Goal: Information Seeking & Learning: Learn about a topic

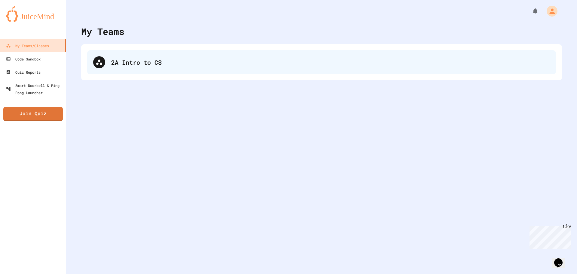
click at [137, 61] on div "2A Intro to CS" at bounding box center [330, 62] width 439 height 9
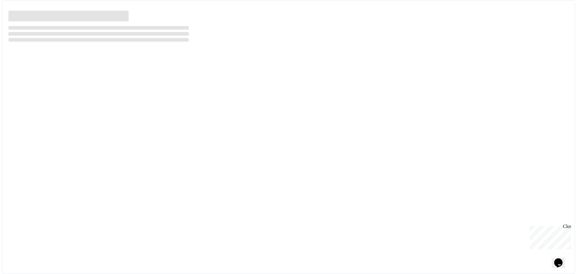
click at [137, 61] on div at bounding box center [289, 137] width 574 height 274
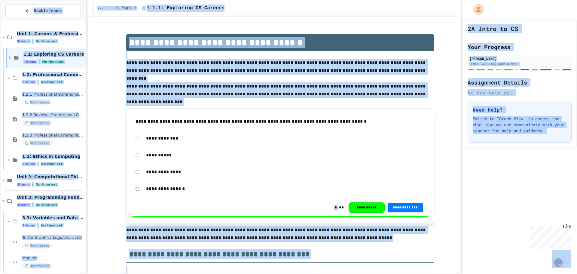
click at [59, 131] on div "1.2.3 Professional Communication Challenge No time set" at bounding box center [48, 139] width 74 height 20
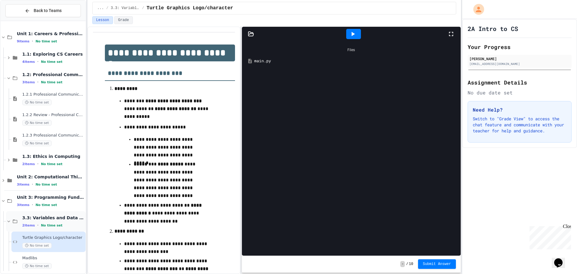
click at [60, 216] on span "3.3: Variables and Data Types" at bounding box center [53, 217] width 62 height 5
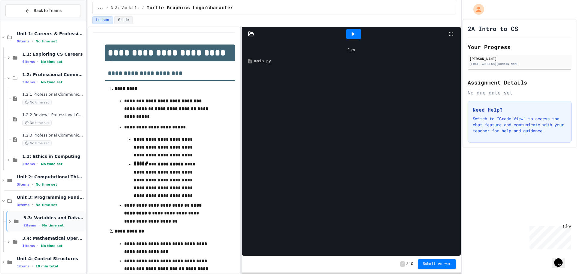
click at [52, 222] on div "3.3: Variables and Data Types 2 items • No time set" at bounding box center [53, 221] width 61 height 13
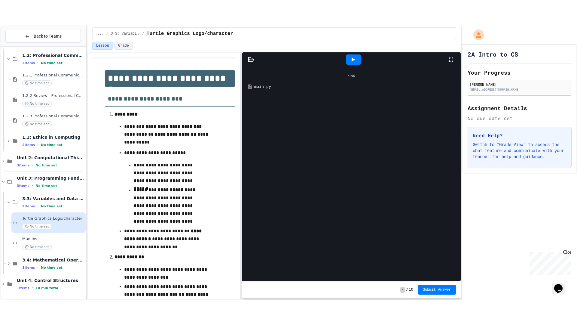
scroll to position [46, 0]
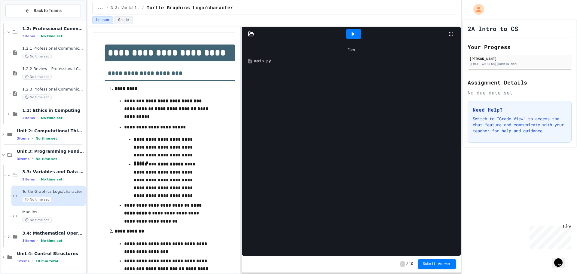
click at [347, 60] on div "main.py" at bounding box center [355, 61] width 203 height 6
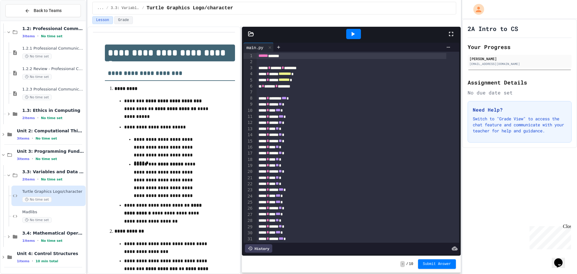
click at [351, 31] on icon at bounding box center [352, 33] width 7 height 7
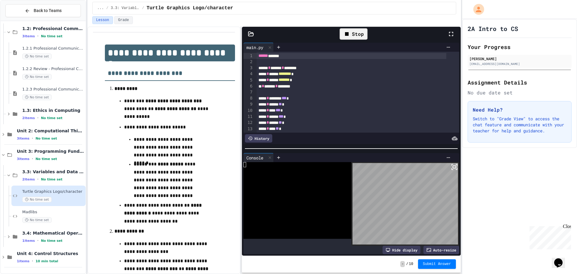
click at [451, 234] on body "**********" at bounding box center [288, 137] width 577 height 274
click at [453, 233] on body "**********" at bounding box center [288, 137] width 577 height 274
click at [453, 234] on body "**********" at bounding box center [288, 137] width 577 height 274
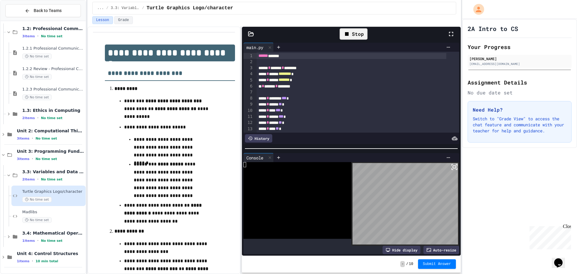
click at [453, 234] on body "**********" at bounding box center [288, 137] width 577 height 274
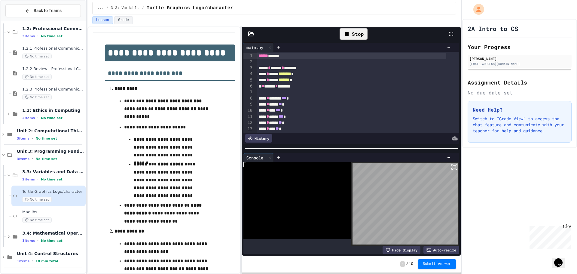
click at [453, 234] on body "**********" at bounding box center [288, 137] width 577 height 274
click at [451, 166] on icon at bounding box center [454, 166] width 7 height 7
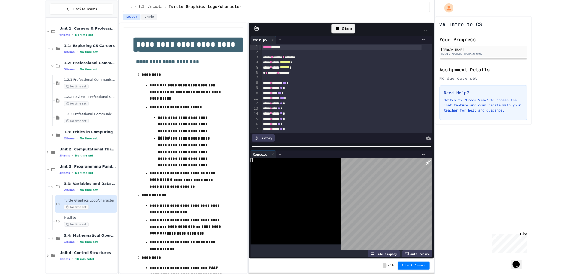
scroll to position [0, 0]
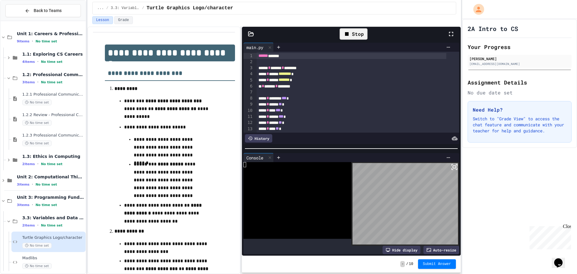
click at [384, 86] on div at bounding box center [288, 137] width 577 height 274
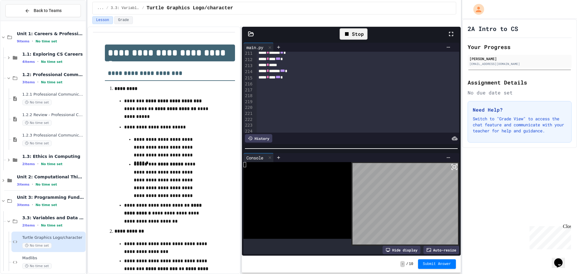
scroll to position [1260, 0]
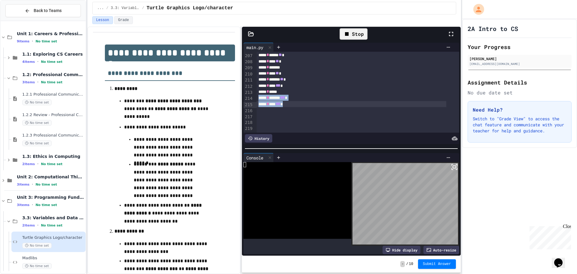
click at [319, 102] on div "***** * **** *** *" at bounding box center [352, 104] width 190 height 6
click at [320, 103] on div "***** * ** * *** *" at bounding box center [352, 104] width 190 height 6
click at [349, 21] on div "Lesson Grade" at bounding box center [274, 20] width 364 height 8
drag, startPoint x: 352, startPoint y: 24, endPoint x: 353, endPoint y: 34, distance: 10.0
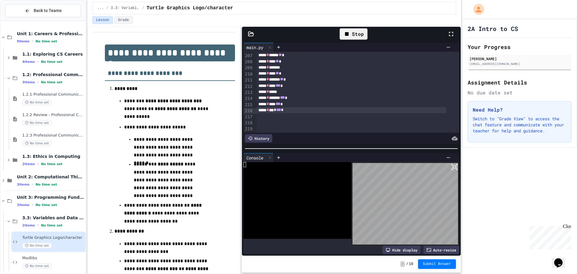
click at [352, 24] on div "Lesson Grade" at bounding box center [274, 21] width 374 height 10
click at [353, 34] on div "Stop" at bounding box center [354, 33] width 28 height 11
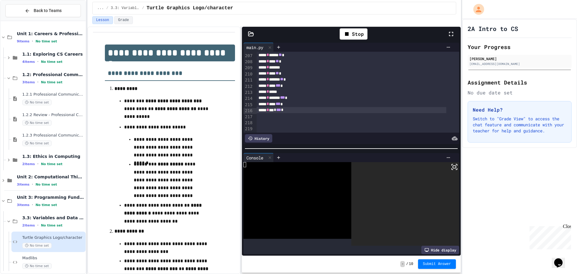
drag, startPoint x: 446, startPoint y: 163, endPoint x: 447, endPoint y: 199, distance: 36.1
click at [451, 163] on icon at bounding box center [454, 166] width 7 height 7
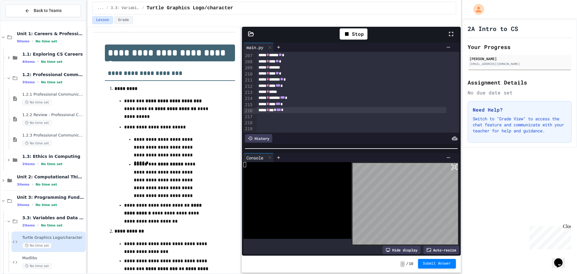
click at [439, 260] on button "Submit Answer" at bounding box center [437, 264] width 38 height 10
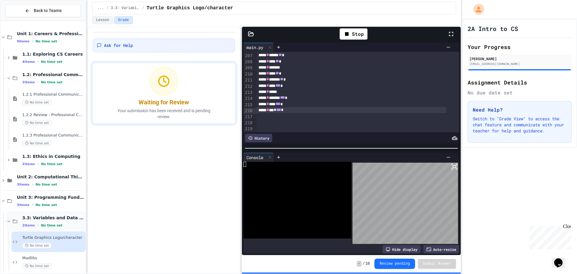
click at [62, 218] on span "3.3: Variables and Data Types" at bounding box center [53, 217] width 62 height 5
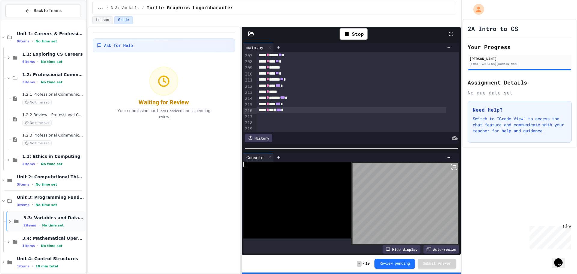
click at [57, 218] on span "3.3: Variables and Data Types" at bounding box center [53, 217] width 61 height 5
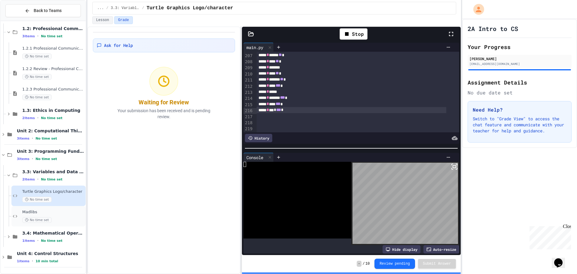
click at [55, 211] on span "Madlibs" at bounding box center [53, 212] width 62 height 5
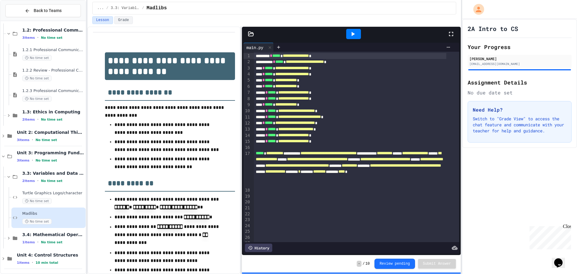
scroll to position [46, 0]
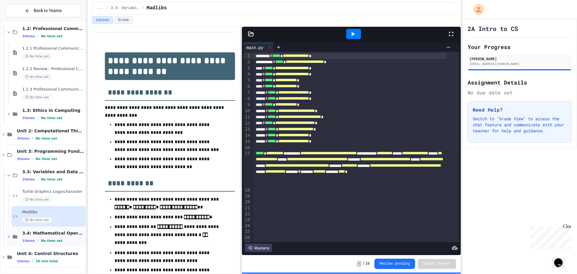
click at [64, 235] on span "3.4: Mathematical Operators" at bounding box center [53, 232] width 62 height 5
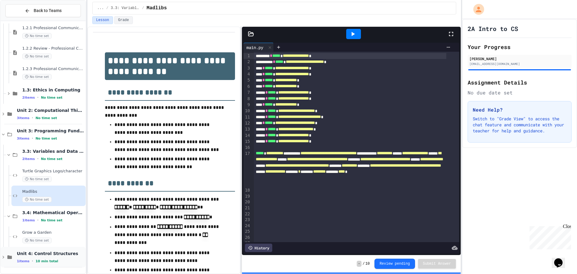
click at [60, 248] on div "Unit 4: Control Structures 1 items • 10 min total" at bounding box center [43, 257] width 85 height 20
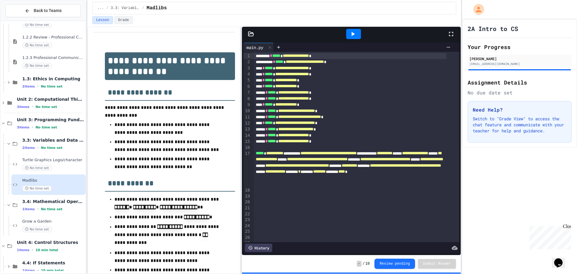
scroll to position [87, 0]
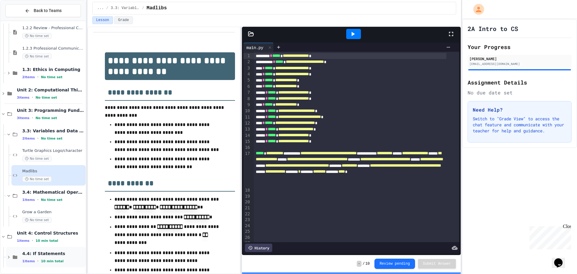
click at [59, 253] on span "4.4: If Statements" at bounding box center [53, 253] width 62 height 5
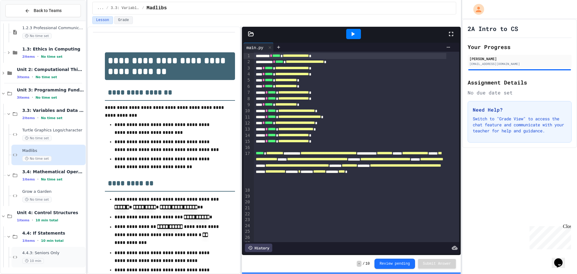
click at [59, 252] on span "4.4.3: Seniors Only" at bounding box center [53, 252] width 62 height 5
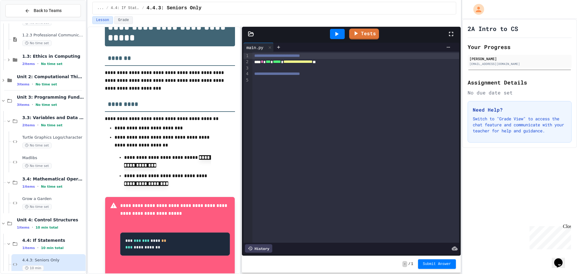
scroll to position [113, 0]
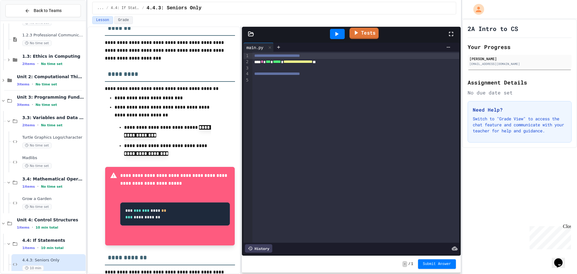
click at [357, 31] on icon at bounding box center [356, 33] width 7 height 8
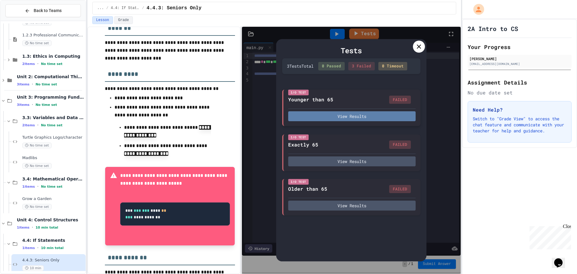
click at [308, 118] on button "View Results" at bounding box center [351, 116] width 127 height 10
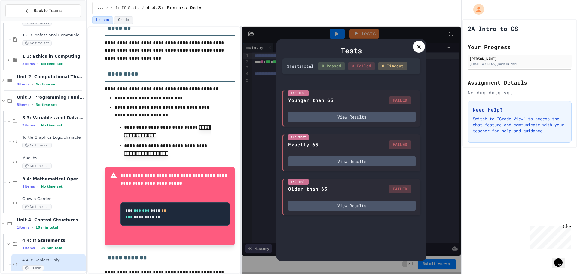
click at [416, 43] on icon at bounding box center [418, 46] width 7 height 7
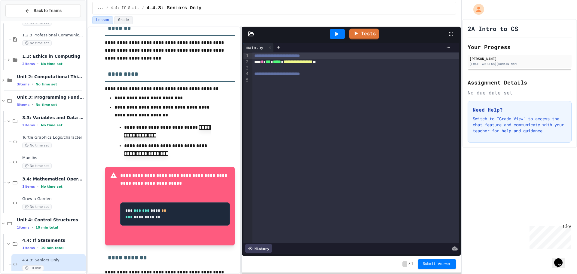
click at [342, 30] on div at bounding box center [337, 34] width 15 height 10
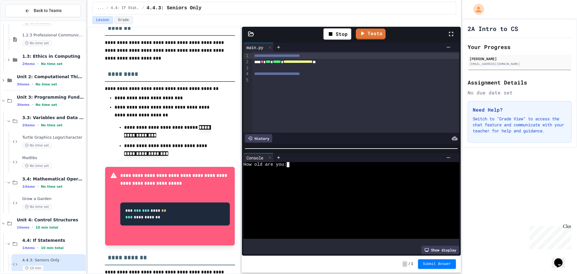
click at [296, 162] on div "How old are you:" at bounding box center [346, 164] width 206 height 5
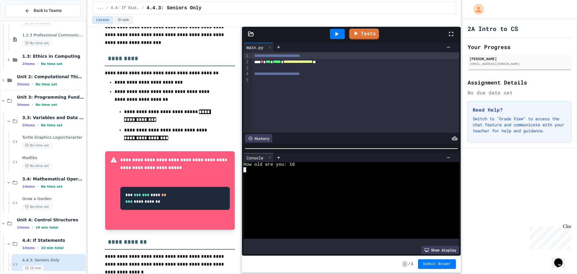
scroll to position [143, 0]
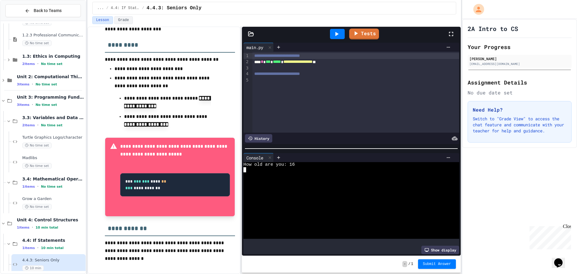
click at [353, 65] on div at bounding box center [356, 68] width 207 height 6
click at [352, 61] on div "**********" at bounding box center [352, 62] width 198 height 6
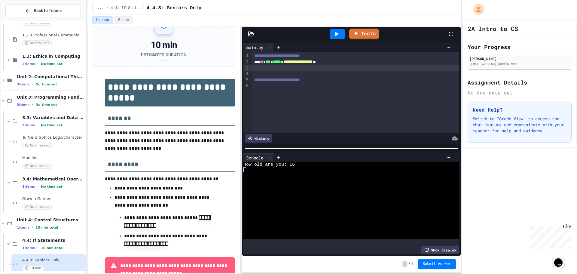
scroll to position [0, 0]
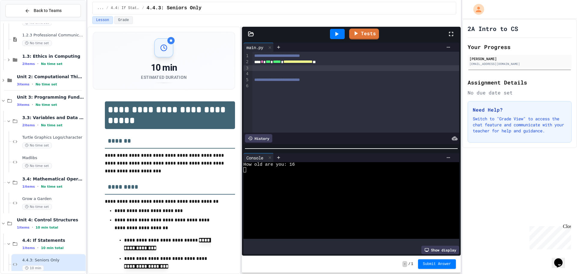
click at [169, 51] on div at bounding box center [163, 47] width 19 height 19
click at [167, 72] on div "10 min" at bounding box center [164, 67] width 46 height 11
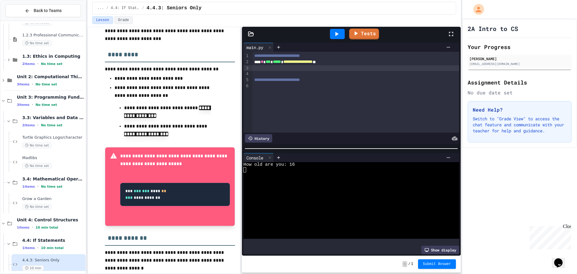
scroll to position [143, 0]
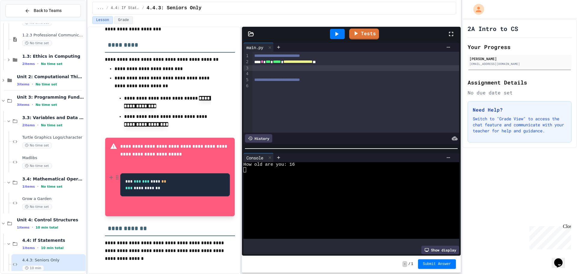
click at [134, 186] on code "**********" at bounding box center [145, 184] width 41 height 11
click at [111, 178] on icon at bounding box center [111, 177] width 0 height 3
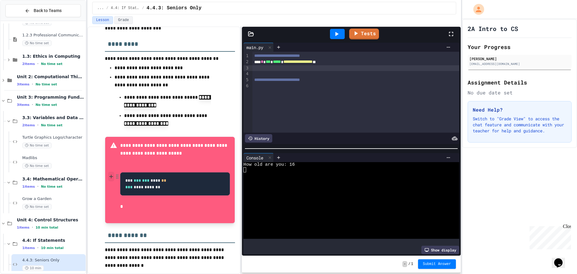
click at [111, 178] on icon at bounding box center [111, 176] width 0 height 3
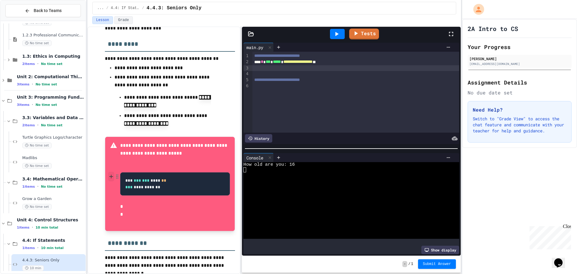
click at [111, 178] on icon at bounding box center [111, 176] width 0 height 3
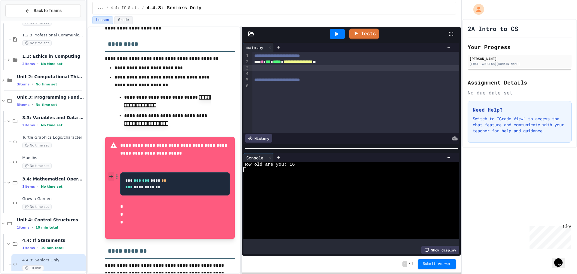
click at [111, 178] on icon at bounding box center [111, 176] width 0 height 3
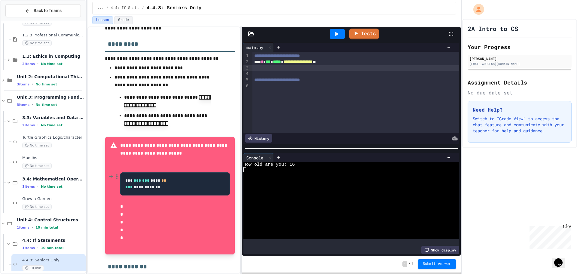
click at [114, 229] on div at bounding box center [113, 196] width 7 height 108
click at [126, 235] on div "**********" at bounding box center [175, 196] width 110 height 108
click at [116, 239] on circle "button" at bounding box center [116, 239] width 1 height 1
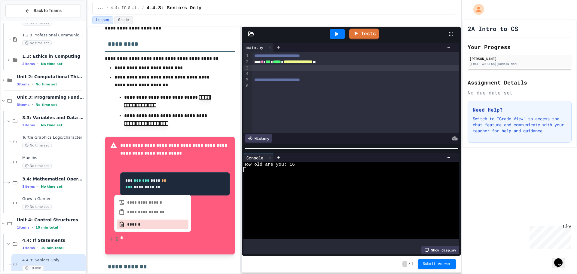
click at [123, 224] on icon "button" at bounding box center [122, 225] width 4 height 4
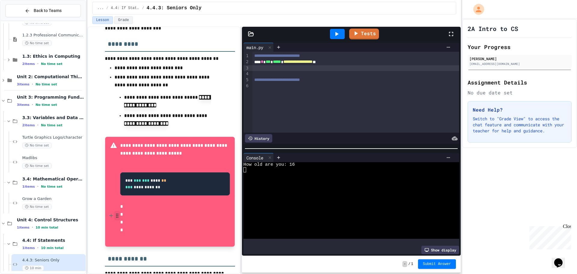
click at [119, 213] on icon "button" at bounding box center [117, 216] width 5 height 6
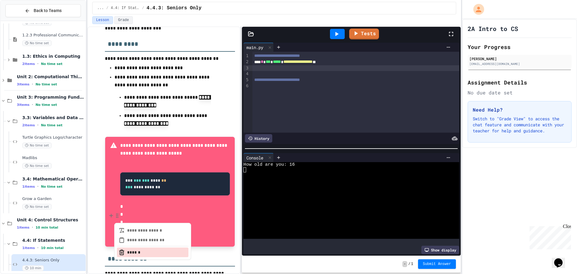
click at [132, 250] on button "******" at bounding box center [153, 252] width 72 height 10
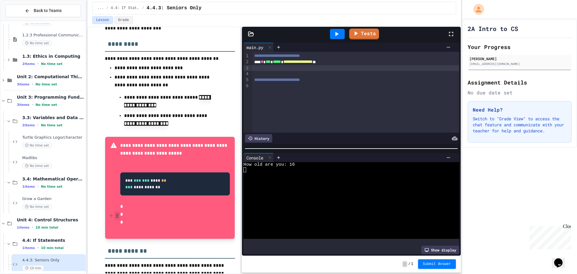
click at [117, 217] on icon "button" at bounding box center [117, 216] width 5 height 6
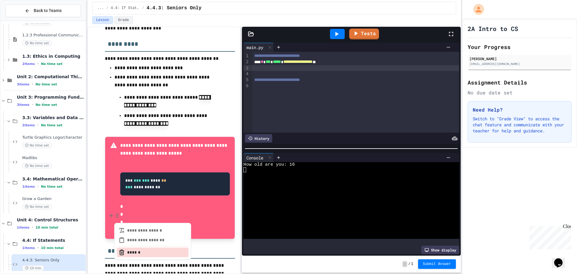
click at [129, 252] on button "******" at bounding box center [153, 252] width 72 height 10
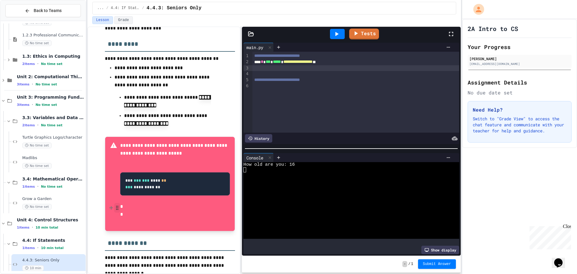
click at [116, 207] on icon "button" at bounding box center [117, 208] width 5 height 6
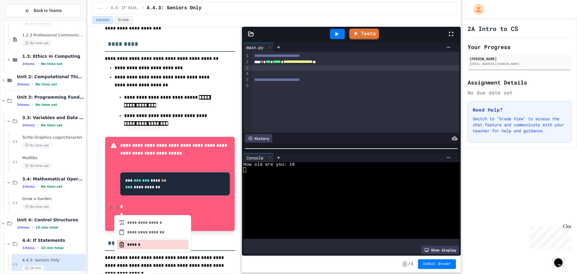
click at [127, 245] on button "******" at bounding box center [153, 245] width 72 height 10
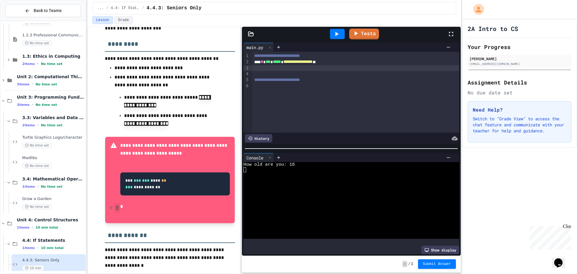
click at [119, 210] on icon "button" at bounding box center [117, 208] width 5 height 6
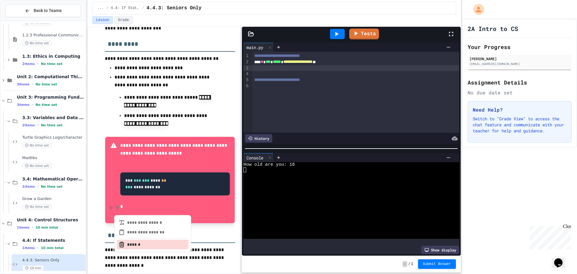
click at [122, 240] on button "******" at bounding box center [153, 245] width 72 height 10
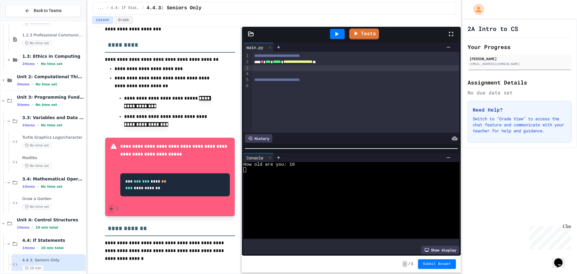
click at [110, 207] on icon at bounding box center [111, 209] width 5 height 6
click at [127, 204] on p "*" at bounding box center [175, 208] width 110 height 8
click at [121, 206] on p "*" at bounding box center [175, 208] width 110 height 8
click at [118, 209] on icon "button" at bounding box center [117, 209] width 5 height 6
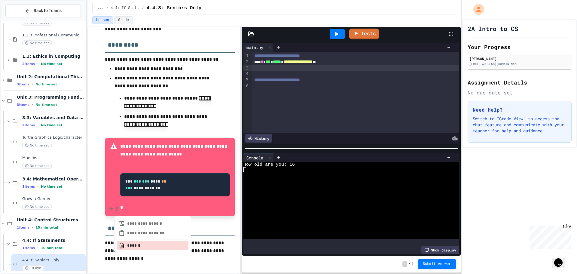
click at [130, 243] on button "******" at bounding box center [153, 245] width 72 height 10
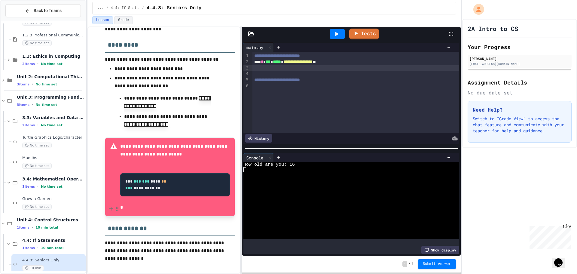
click at [147, 186] on code "**********" at bounding box center [145, 184] width 41 height 11
click at [116, 177] on icon "button" at bounding box center [117, 177] width 5 height 6
click at [110, 174] on icon at bounding box center [111, 177] width 5 height 6
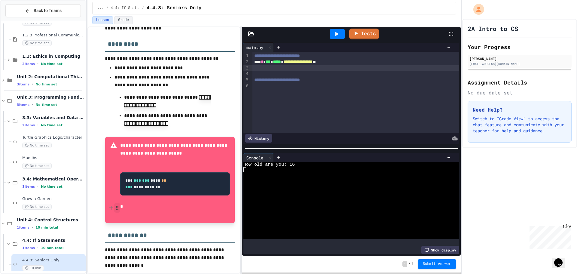
click at [118, 208] on icon "button" at bounding box center [117, 208] width 5 height 6
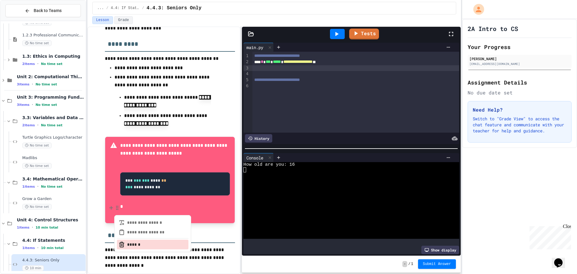
click at [134, 243] on button "******" at bounding box center [153, 245] width 72 height 10
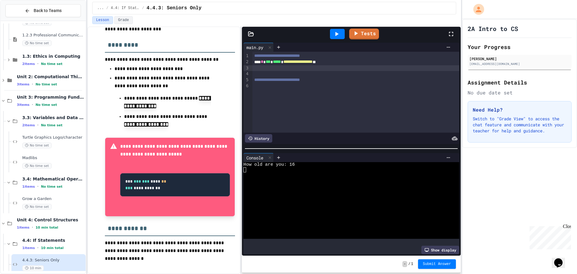
click at [298, 163] on div "How old are you: 16" at bounding box center [346, 164] width 206 height 5
click at [337, 33] on icon at bounding box center [336, 34] width 3 height 4
click at [309, 163] on div "How old are you:" at bounding box center [346, 164] width 206 height 5
click at [366, 33] on link "Tests" at bounding box center [364, 33] width 30 height 11
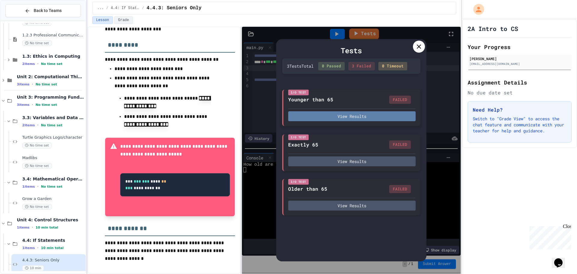
click at [343, 118] on button "View Results" at bounding box center [351, 116] width 127 height 10
drag, startPoint x: 210, startPoint y: 164, endPoint x: 262, endPoint y: 172, distance: 53.1
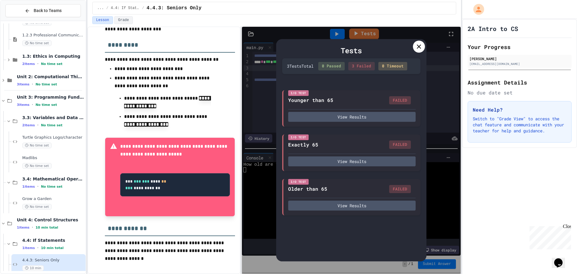
drag, startPoint x: 314, startPoint y: 166, endPoint x: 303, endPoint y: 168, distance: 10.7
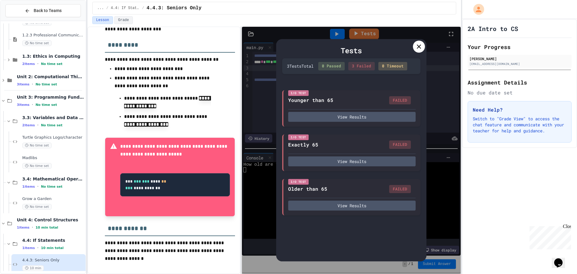
click at [344, 160] on button "View Results" at bounding box center [351, 161] width 127 height 10
click at [362, 158] on button "View Results" at bounding box center [351, 161] width 127 height 10
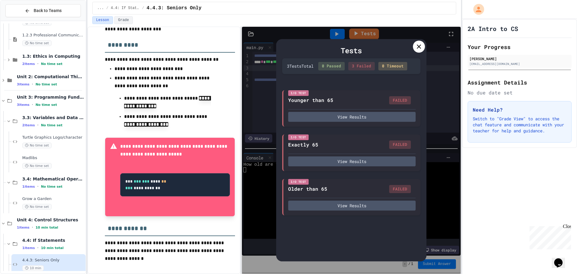
click at [358, 203] on button "View Results" at bounding box center [351, 205] width 127 height 10
click at [392, 66] on div "0 Timeout" at bounding box center [392, 66] width 29 height 8
click at [354, 68] on div "0 Passed 3 Failed 0 Timeout" at bounding box center [362, 66] width 89 height 8
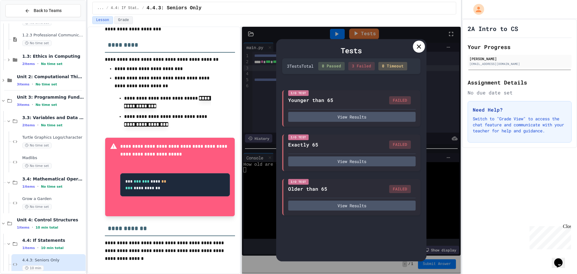
click at [416, 42] on div at bounding box center [419, 47] width 12 height 12
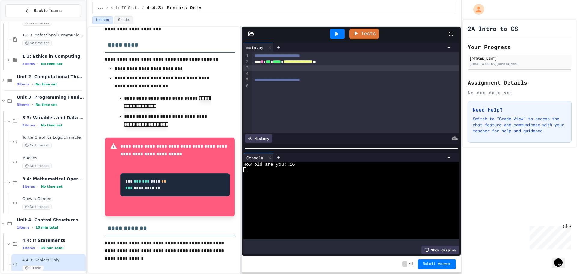
click at [250, 169] on div at bounding box center [346, 169] width 206 height 5
click at [262, 167] on div at bounding box center [346, 169] width 206 height 5
click at [300, 162] on div "How old are you: 16" at bounding box center [346, 164] width 206 height 5
click at [60, 245] on div "4.4: If Statements 1 items • 10 min total" at bounding box center [53, 243] width 62 height 13
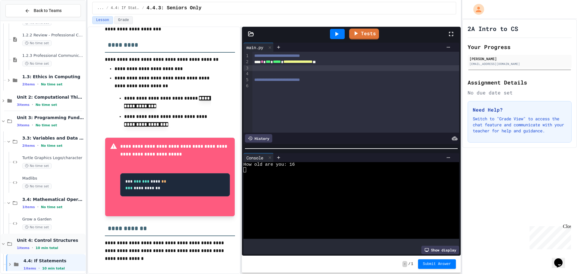
click at [60, 244] on div "Unit 4: Control Structures 1 items • 10 min total" at bounding box center [51, 243] width 68 height 13
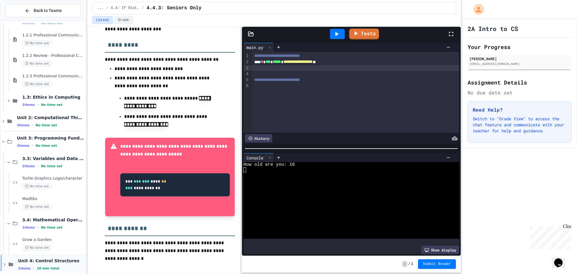
click at [68, 263] on span "Unit 4: Control Structures" at bounding box center [51, 260] width 66 height 5
